Goal: Check status: Check status

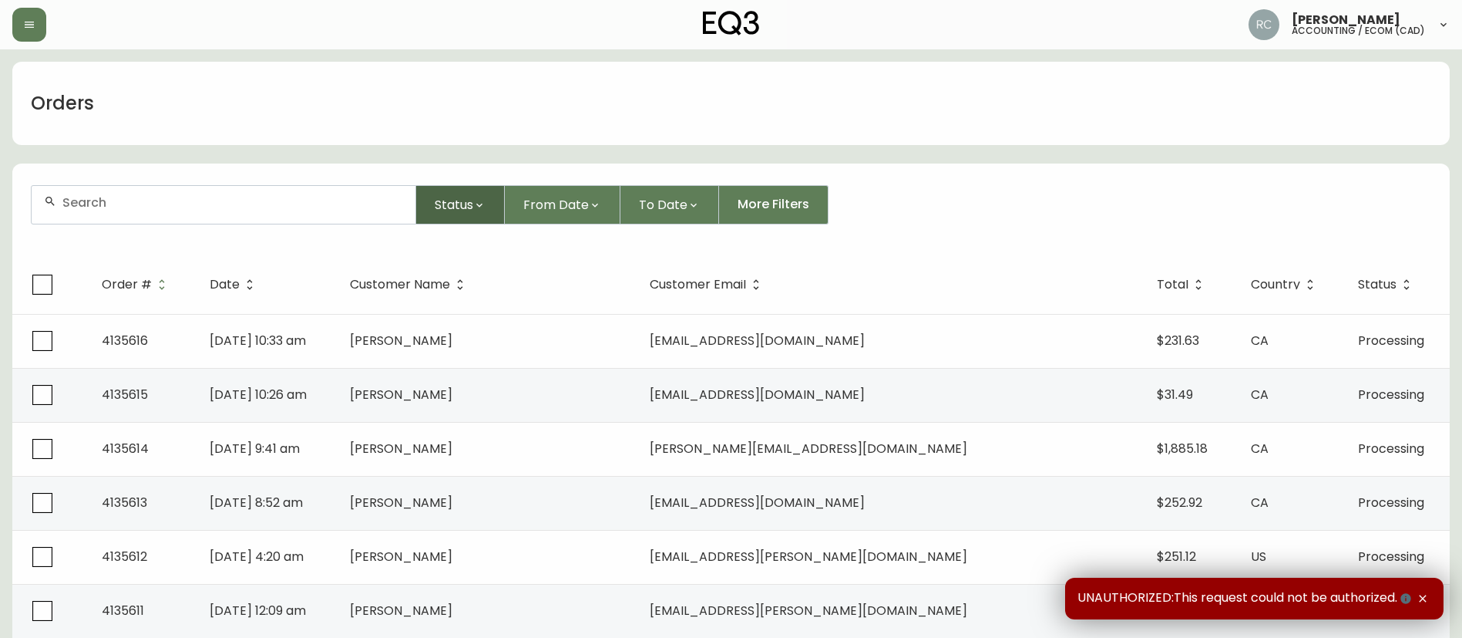
click at [458, 211] on span "Status" at bounding box center [454, 204] width 39 height 19
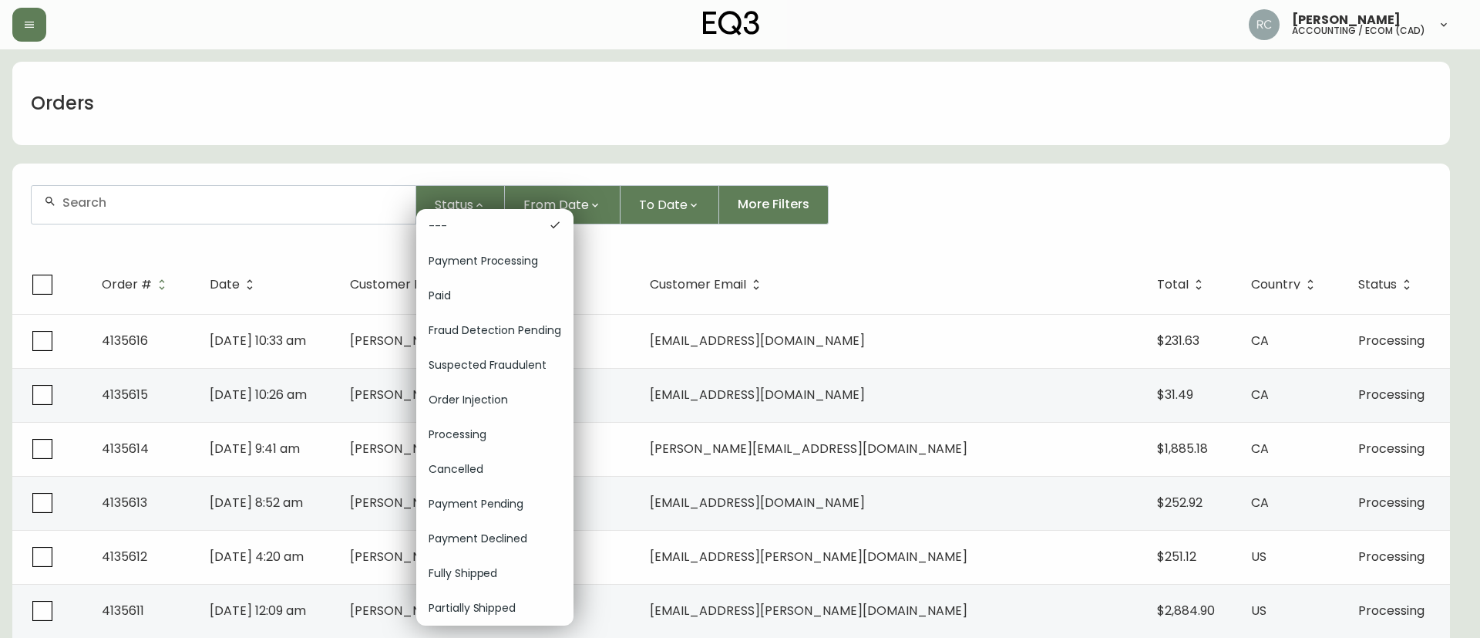
click at [596, 79] on div at bounding box center [740, 319] width 1480 height 638
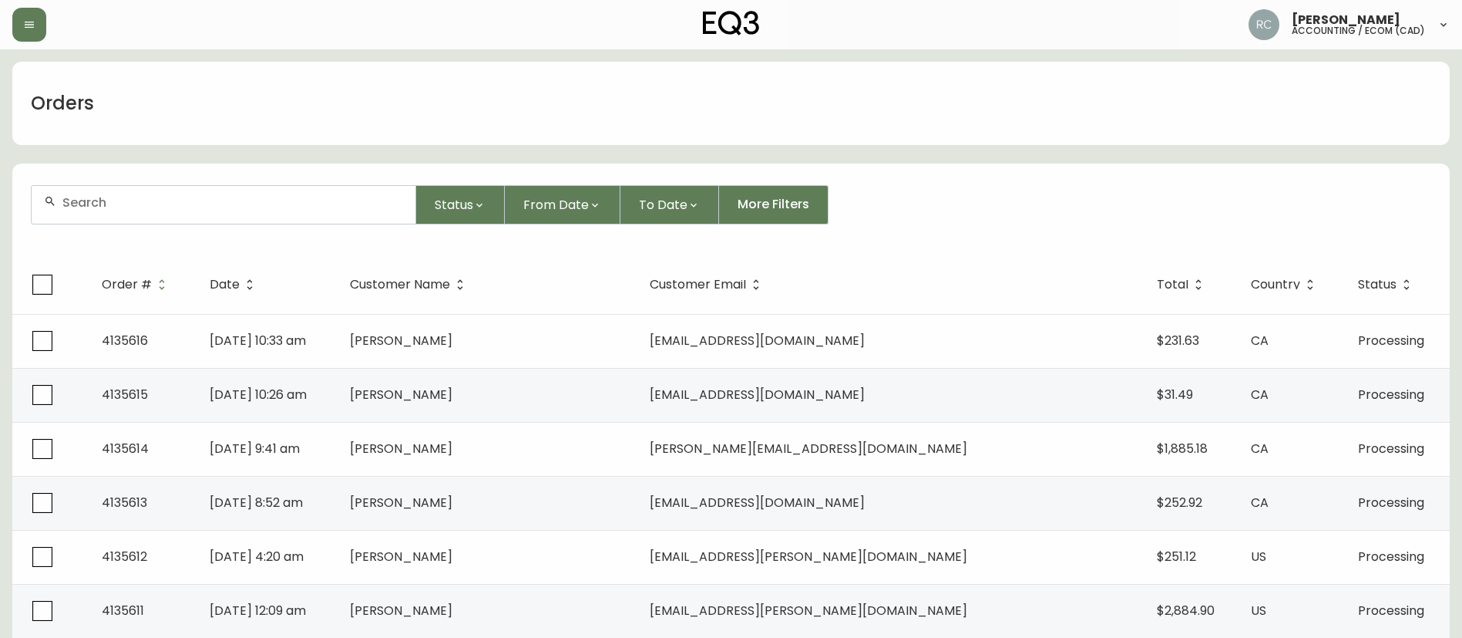
click at [226, 200] on input "text" at bounding box center [232, 202] width 341 height 15
paste input "4135190"
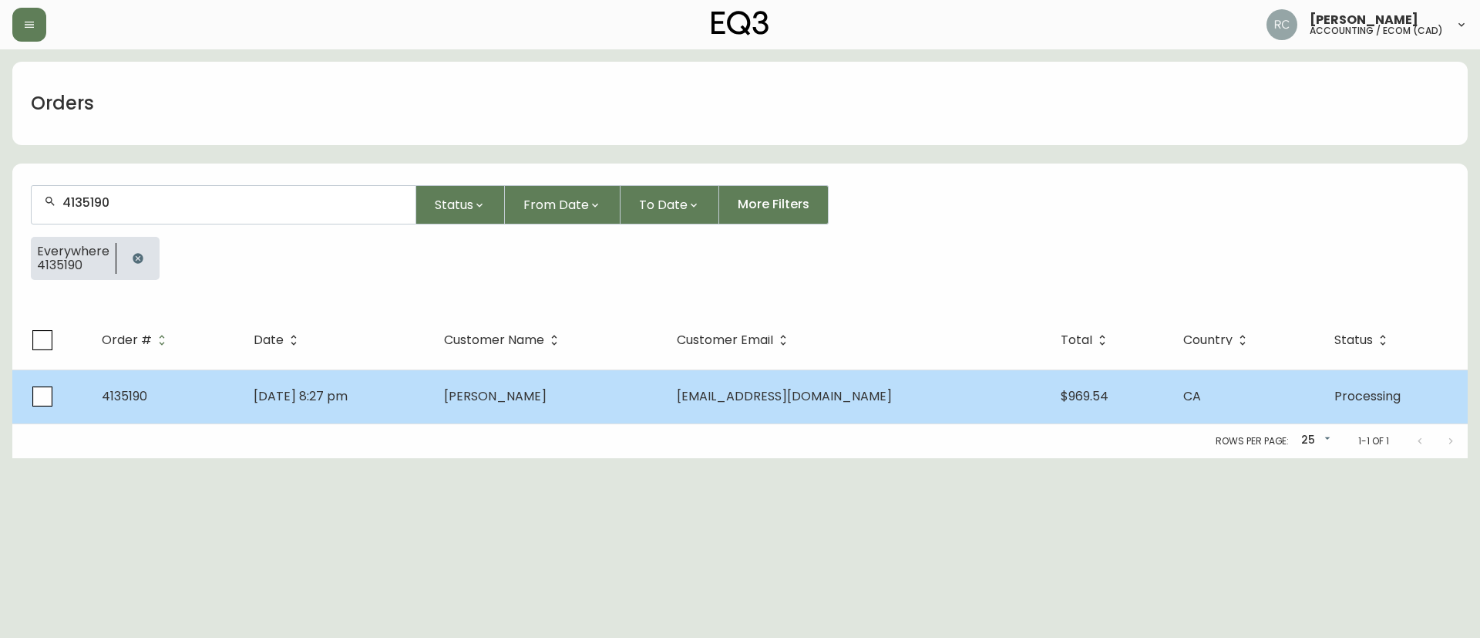
type input "4135190"
drag, startPoint x: 514, startPoint y: 401, endPoint x: 507, endPoint y: 402, distance: 7.9
click at [510, 401] on span "[PERSON_NAME]" at bounding box center [495, 396] width 103 height 18
click at [432, 392] on td "[DATE] 8:27 pm" at bounding box center [336, 396] width 190 height 54
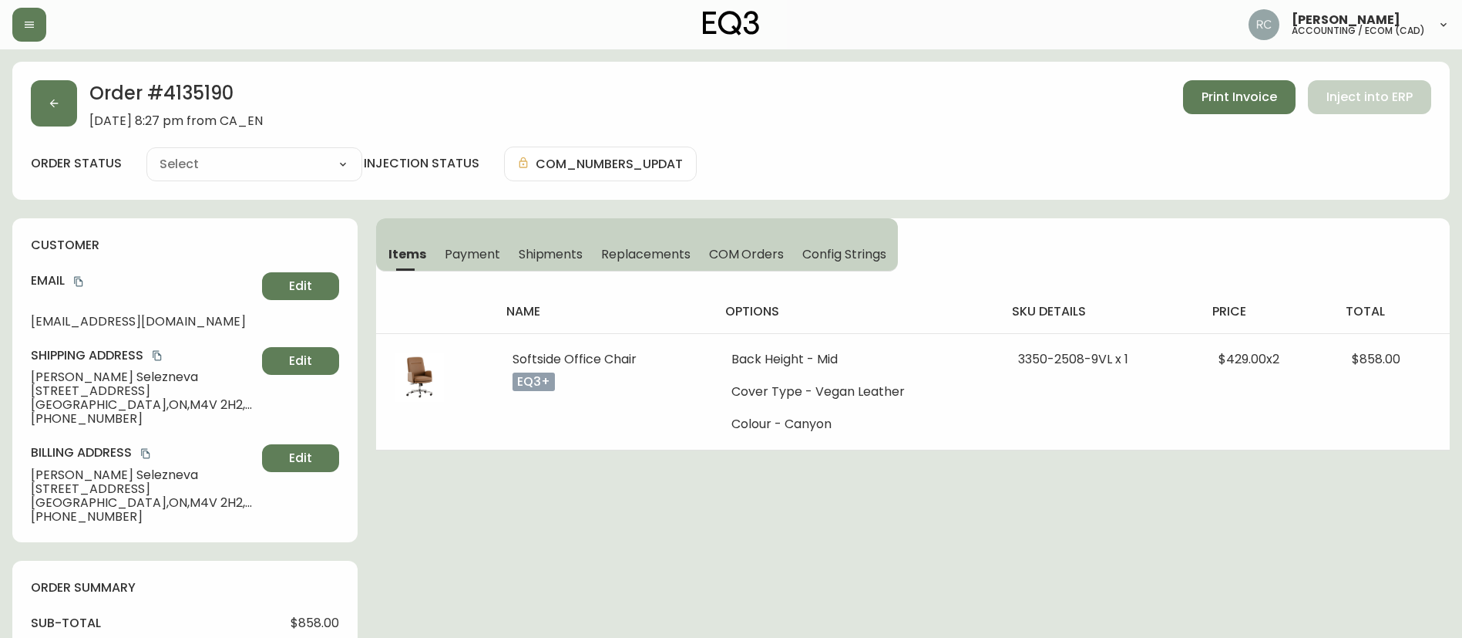
type input "Processing"
select select "PROCESSING"
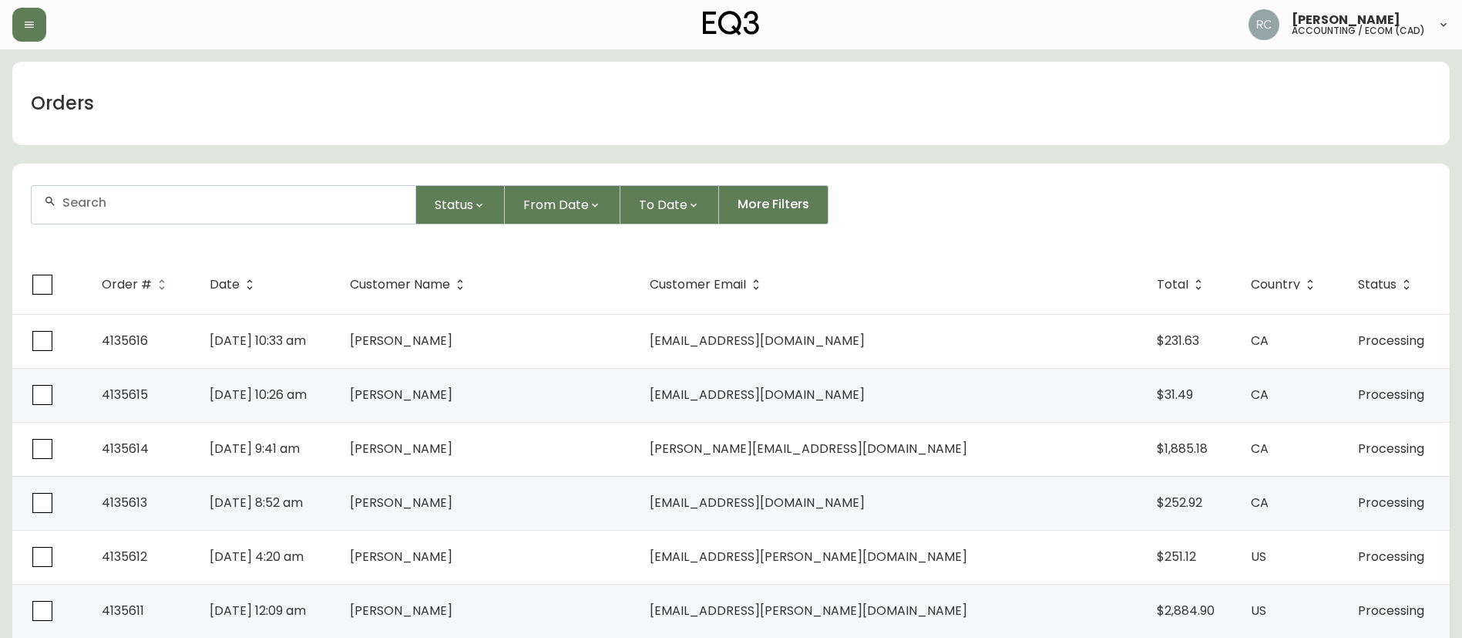
click at [649, 116] on div "Orders" at bounding box center [731, 103] width 1438 height 83
